Goal: Task Accomplishment & Management: Manage account settings

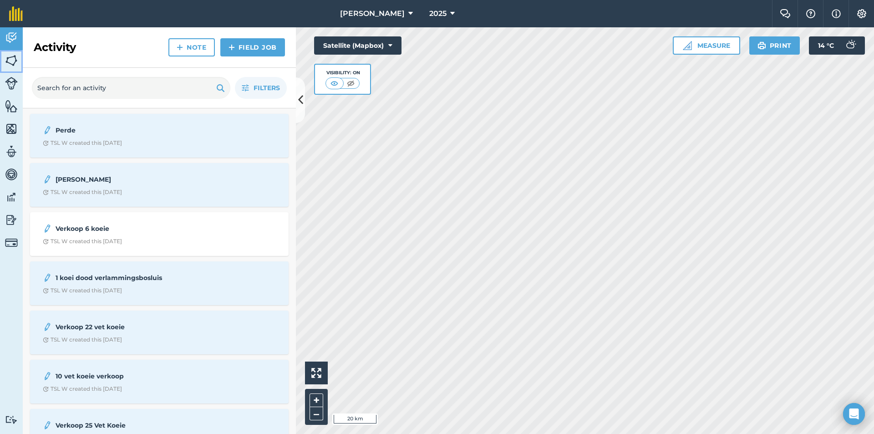
click at [12, 57] on img at bounding box center [11, 61] width 13 height 14
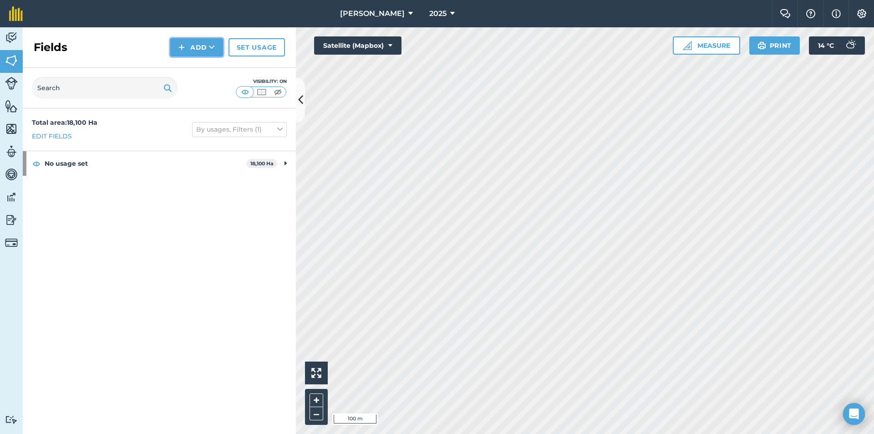
click at [197, 47] on button "Add" at bounding box center [196, 47] width 53 height 18
click at [202, 68] on link "Draw" at bounding box center [197, 68] width 50 height 20
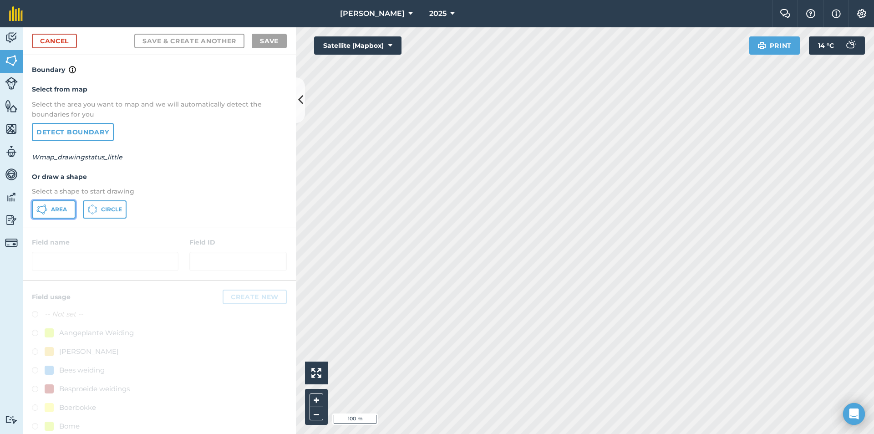
click at [42, 208] on icon at bounding box center [41, 209] width 11 height 11
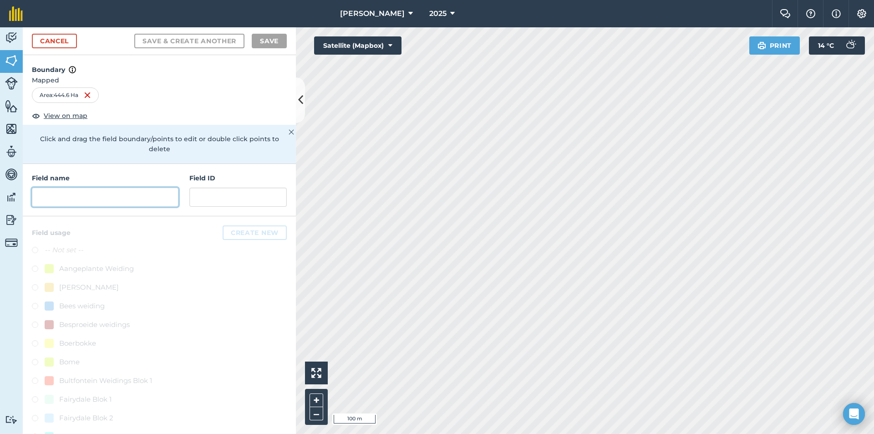
click at [86, 197] on input "text" at bounding box center [105, 196] width 147 height 19
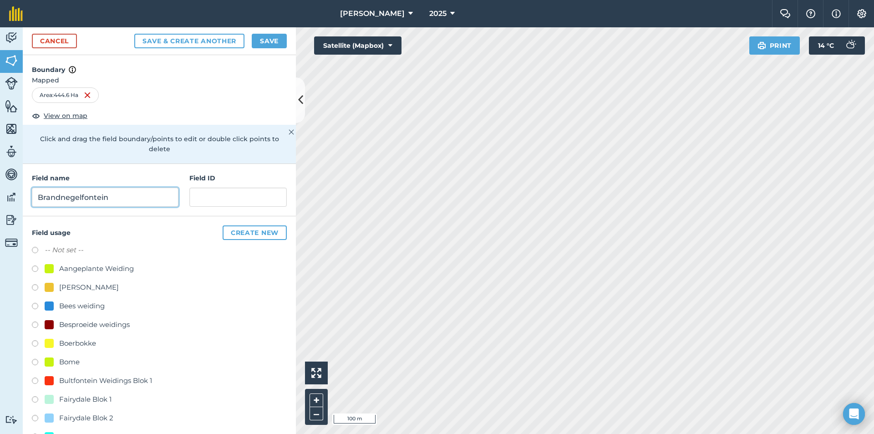
type input "Brandnegelfontein"
click at [263, 43] on button "Save" at bounding box center [269, 41] width 35 height 15
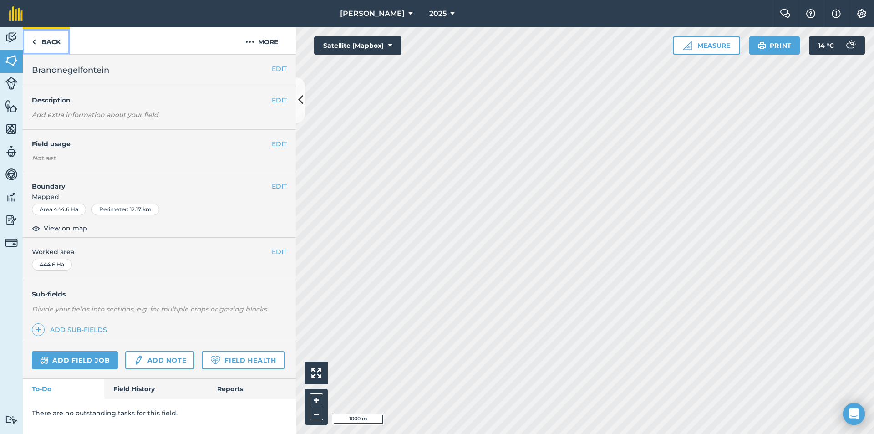
click at [38, 47] on link "Back" at bounding box center [46, 40] width 47 height 27
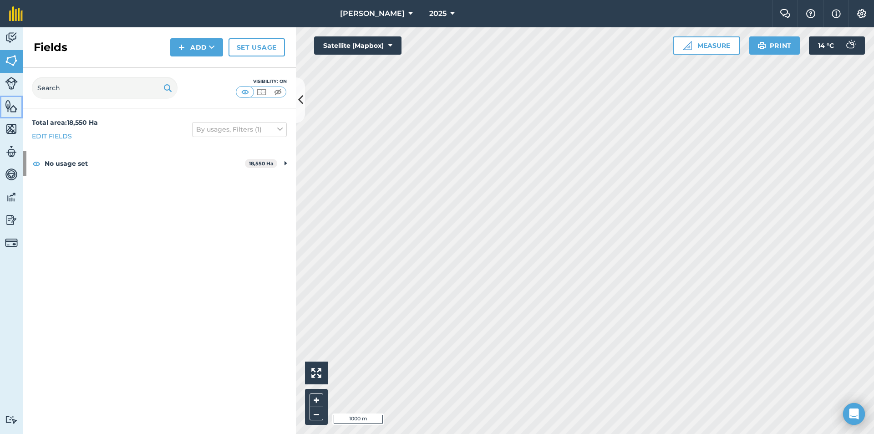
click at [10, 110] on img at bounding box center [11, 106] width 13 height 14
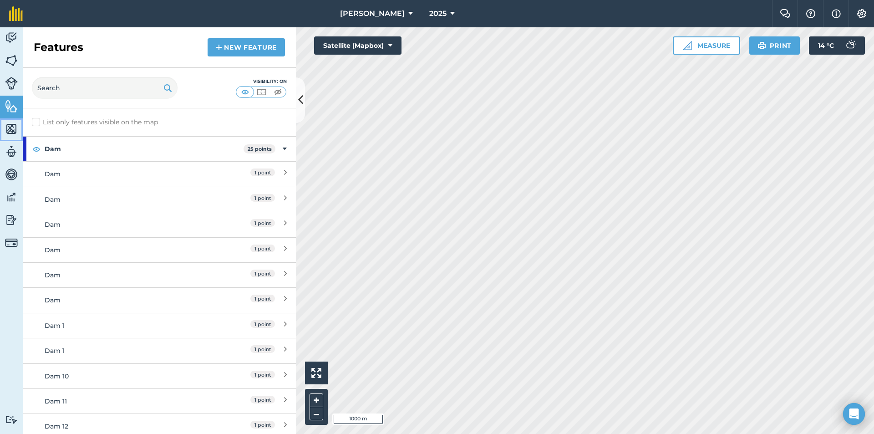
click at [13, 127] on img at bounding box center [11, 129] width 13 height 14
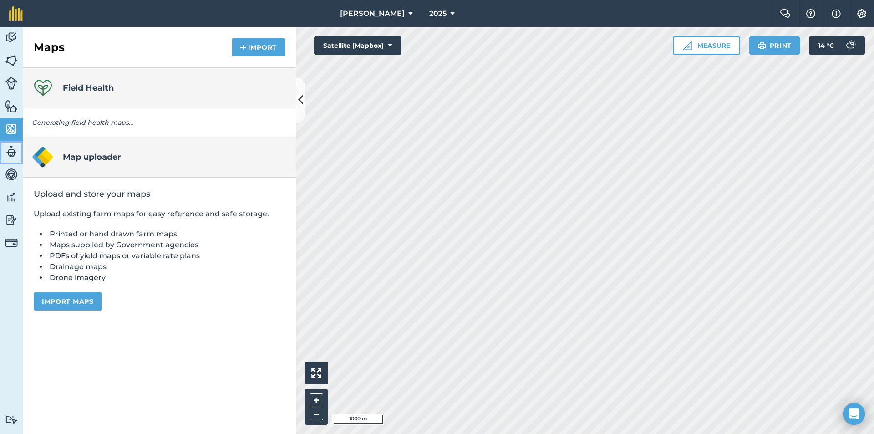
click at [11, 151] on img at bounding box center [11, 152] width 13 height 14
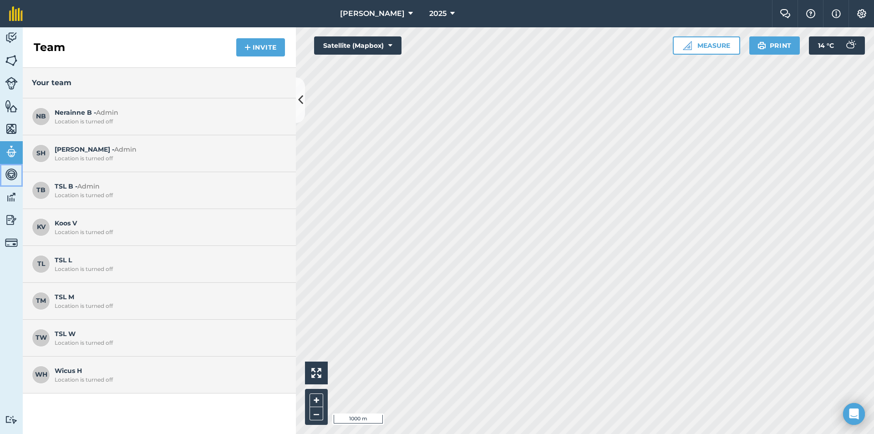
click at [12, 171] on img at bounding box center [11, 174] width 13 height 14
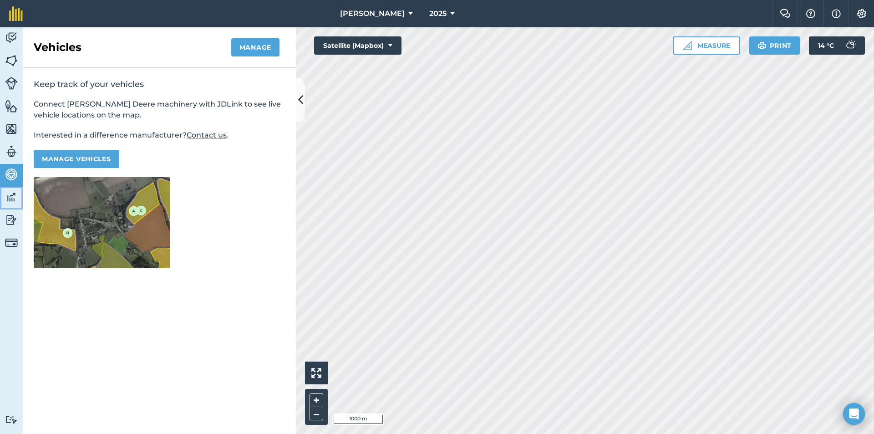
click at [12, 188] on link "Data" at bounding box center [11, 198] width 23 height 23
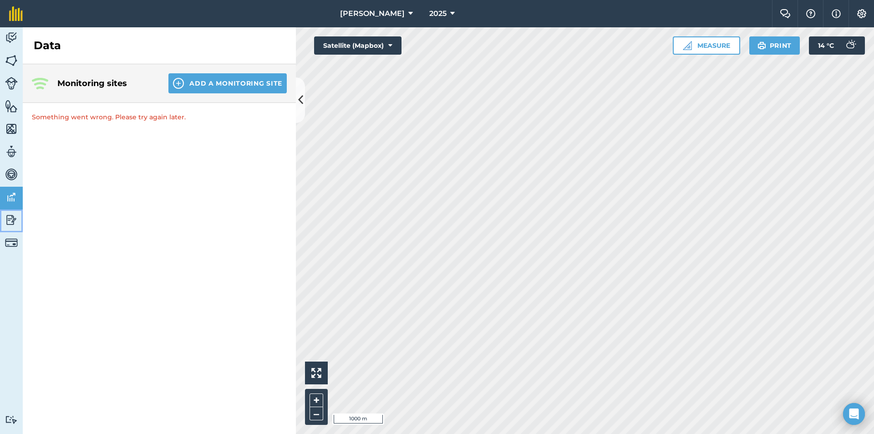
click at [10, 218] on img at bounding box center [11, 220] width 13 height 14
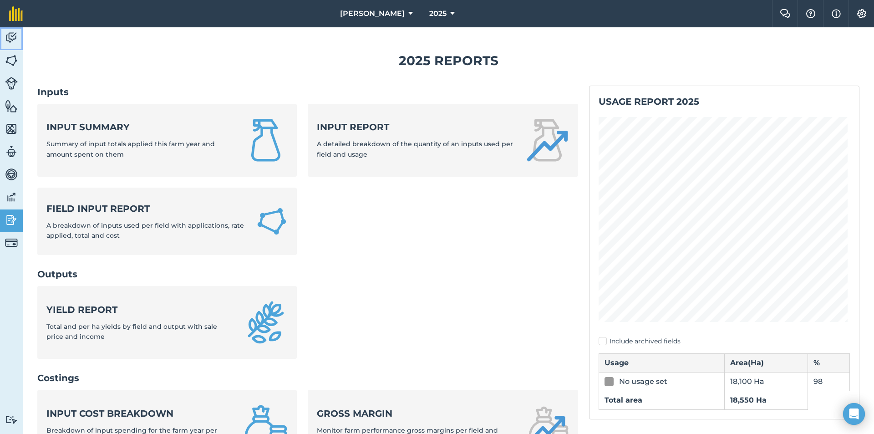
click at [10, 34] on img at bounding box center [11, 38] width 13 height 14
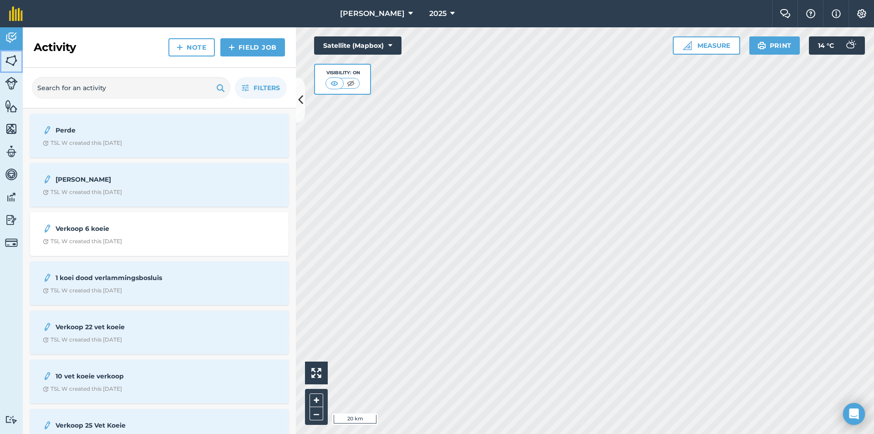
click at [10, 61] on img at bounding box center [11, 61] width 13 height 14
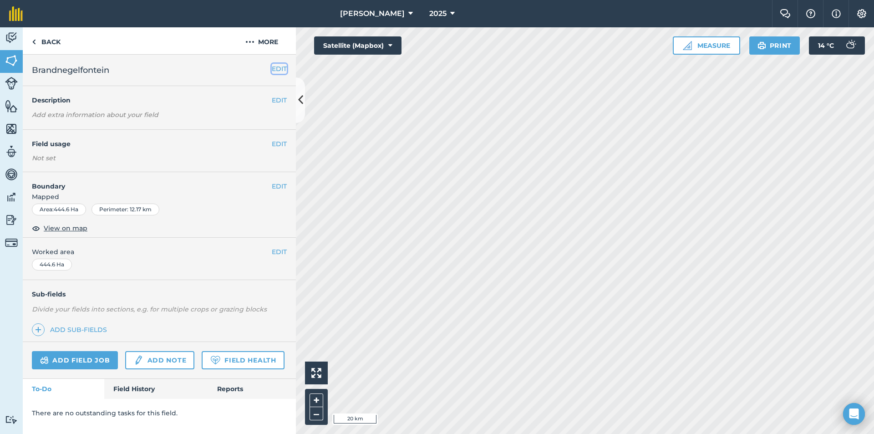
click at [272, 70] on button "EDIT" at bounding box center [279, 69] width 15 height 10
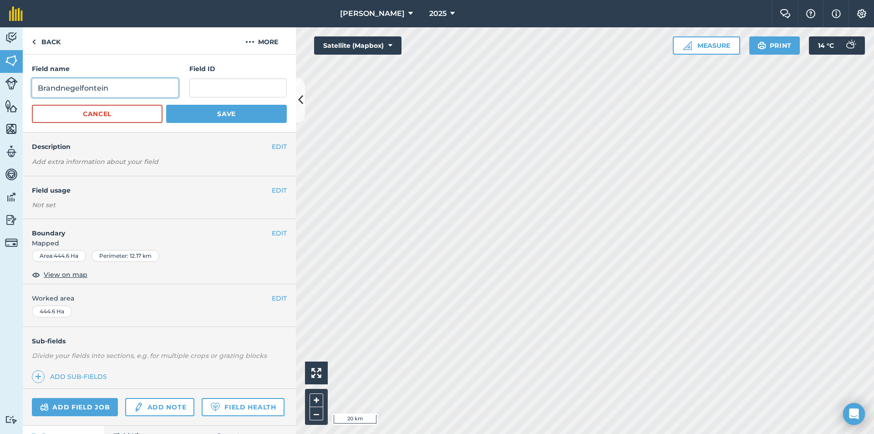
drag, startPoint x: 73, startPoint y: 87, endPoint x: 0, endPoint y: 95, distance: 73.6
click at [0, 95] on div "Activity Fields Livestock Features Maps Team Vehicles Data Reporting Billing Tu…" at bounding box center [437, 230] width 874 height 406
type input "B1"
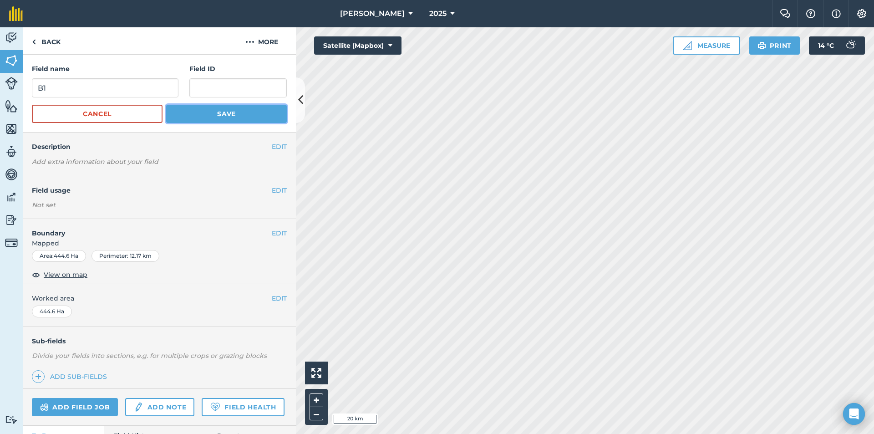
click at [197, 115] on button "Save" at bounding box center [226, 114] width 121 height 18
